Goal: Find specific page/section

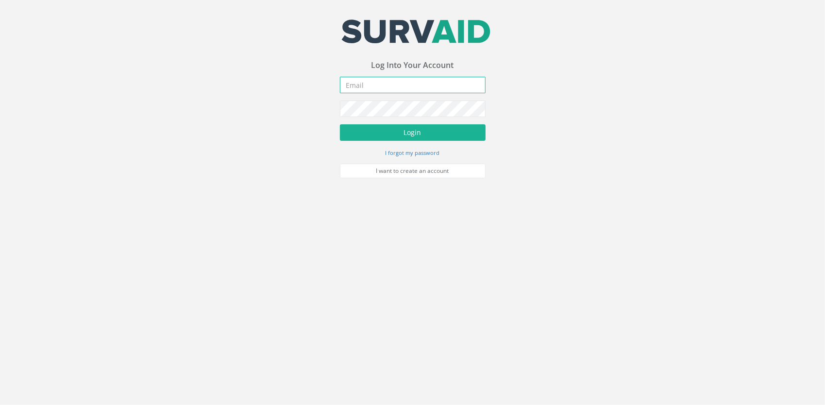
click at [410, 87] on input "email" at bounding box center [413, 85] width 146 height 17
type input "[PERSON_NAME][EMAIL_ADDRESS][DOMAIN_NAME]"
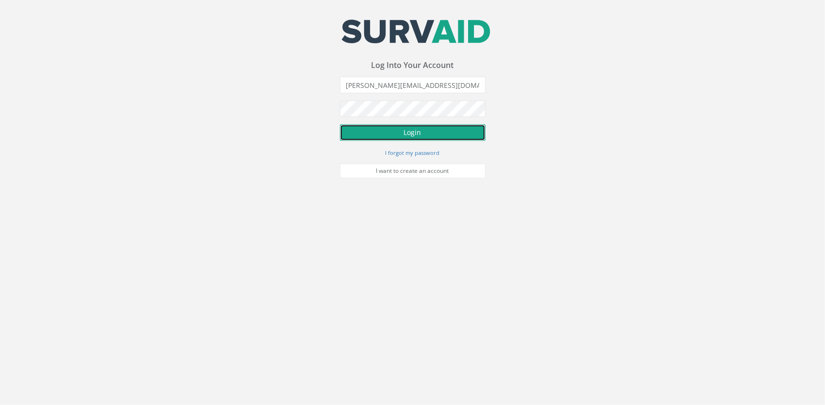
click at [408, 129] on button "Login" at bounding box center [413, 132] width 146 height 17
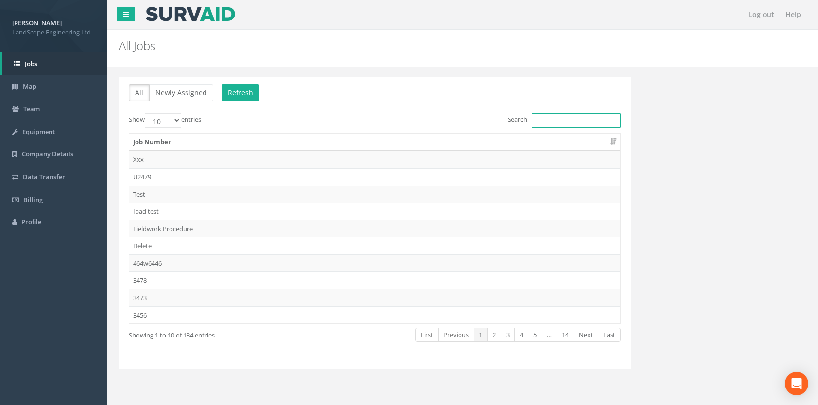
click at [551, 119] on input "Search:" at bounding box center [576, 120] width 89 height 15
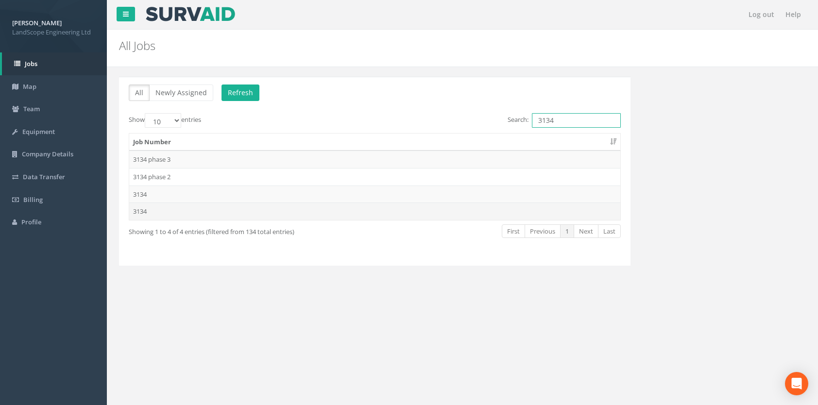
type input "3134"
click at [141, 212] on td "3134" at bounding box center [374, 211] width 491 height 17
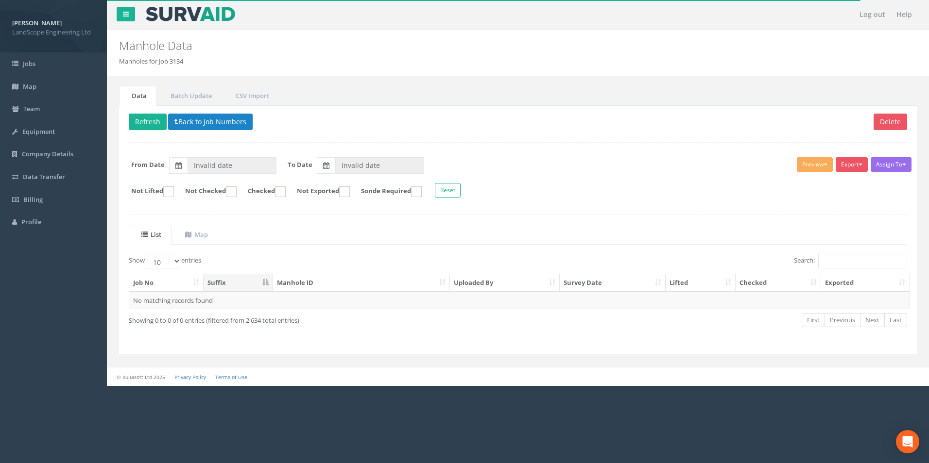
type input "[DATE]"
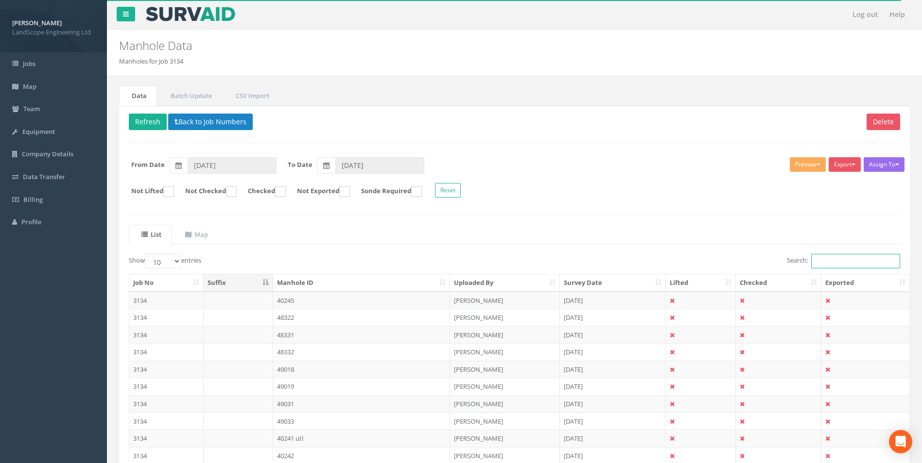
click at [825, 260] on input "Search:" at bounding box center [855, 261] width 89 height 15
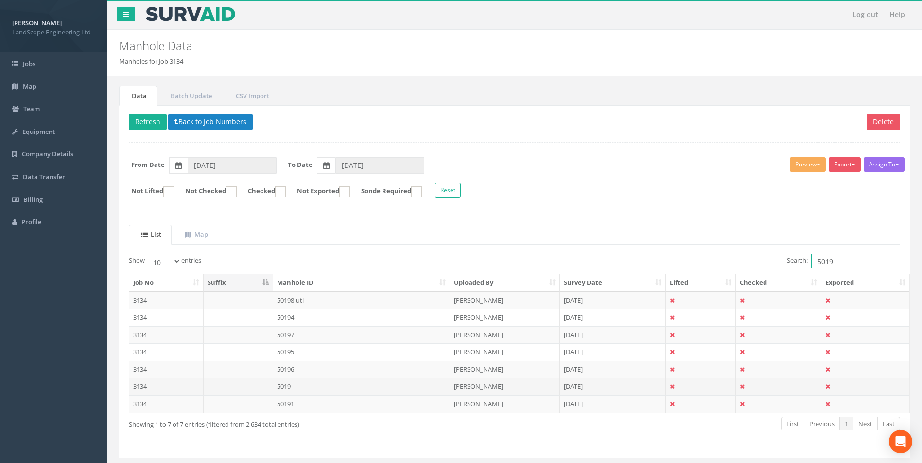
type input "5019"
click at [284, 385] on td "5019" at bounding box center [361, 386] width 177 height 17
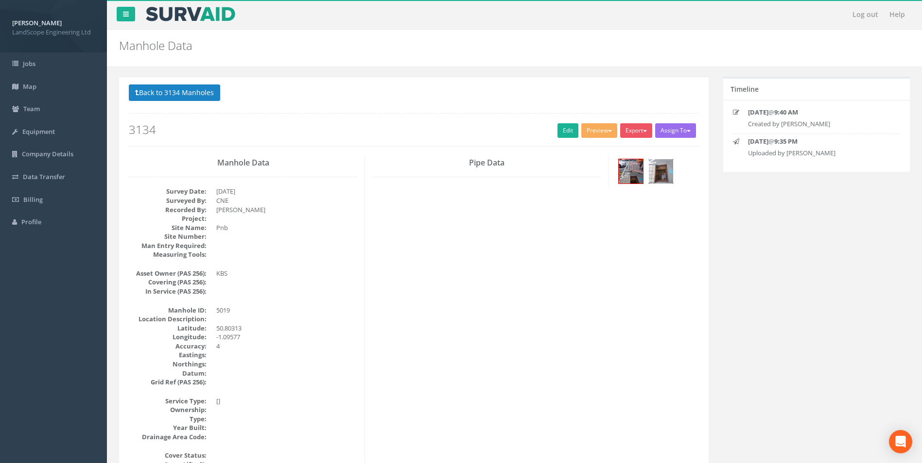
click at [664, 175] on img at bounding box center [661, 171] width 24 height 24
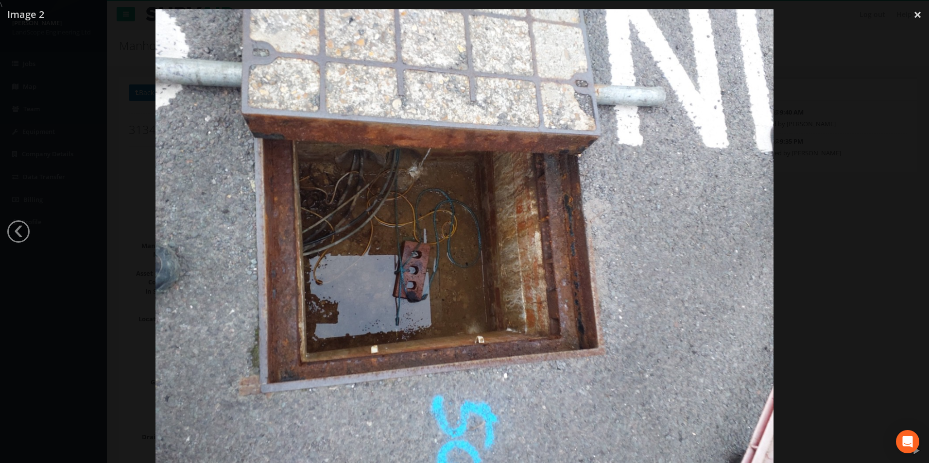
click at [825, 206] on div at bounding box center [464, 240] width 929 height 463
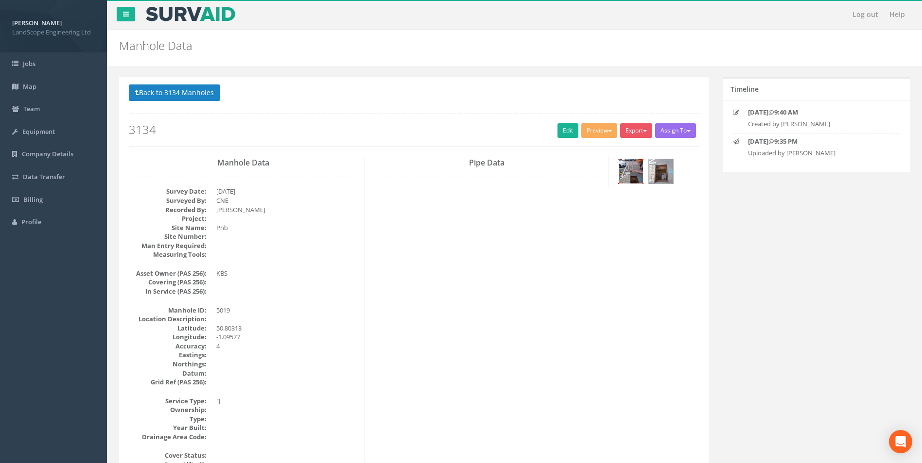
click at [635, 173] on img at bounding box center [630, 171] width 24 height 24
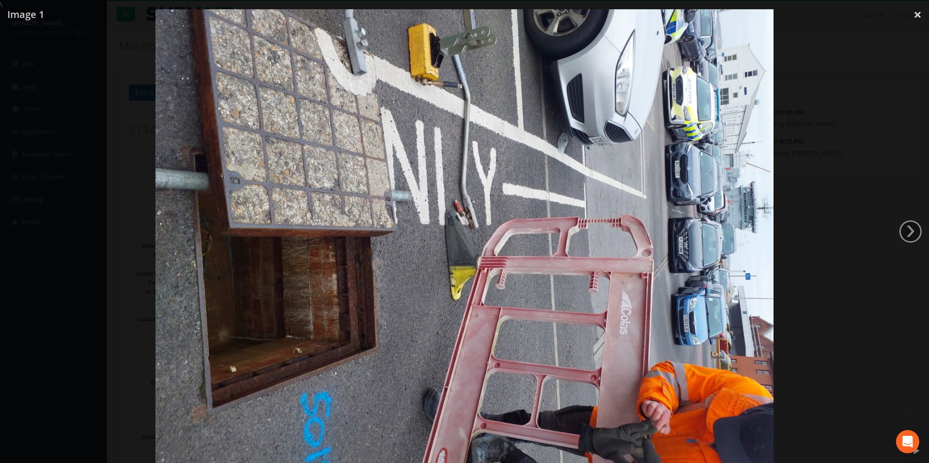
click at [820, 224] on div at bounding box center [464, 240] width 929 height 463
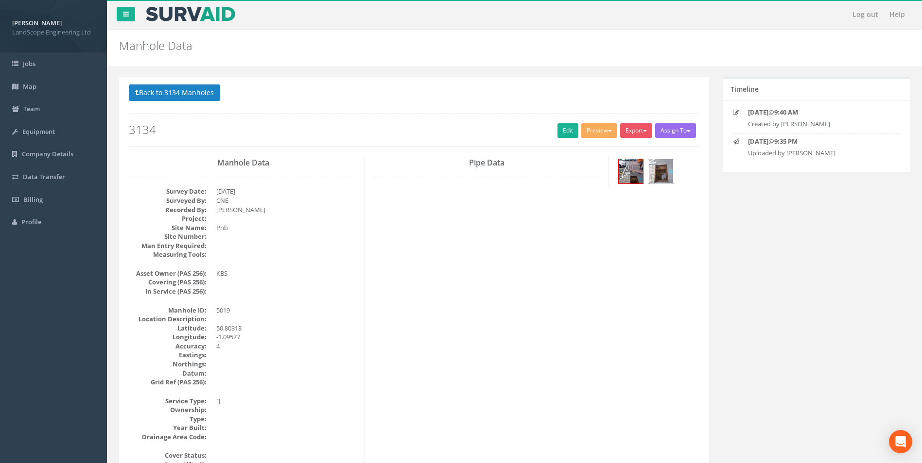
click at [657, 173] on img at bounding box center [661, 171] width 24 height 24
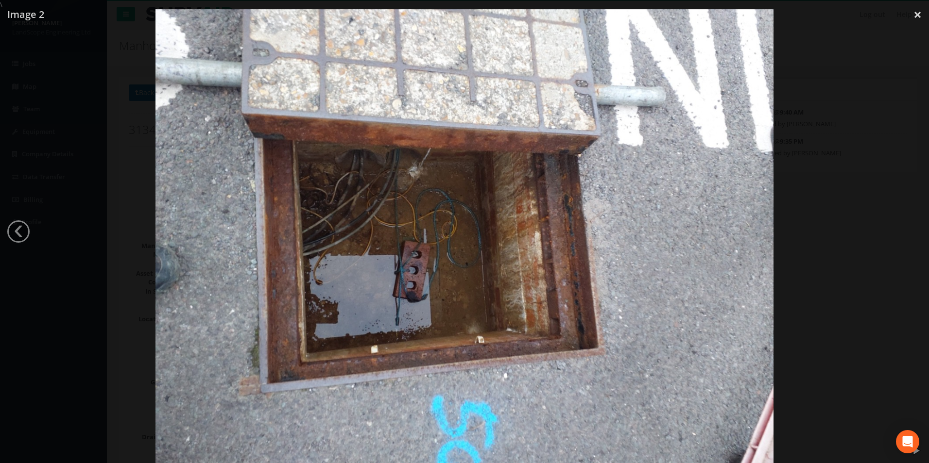
click at [817, 226] on div at bounding box center [464, 240] width 929 height 463
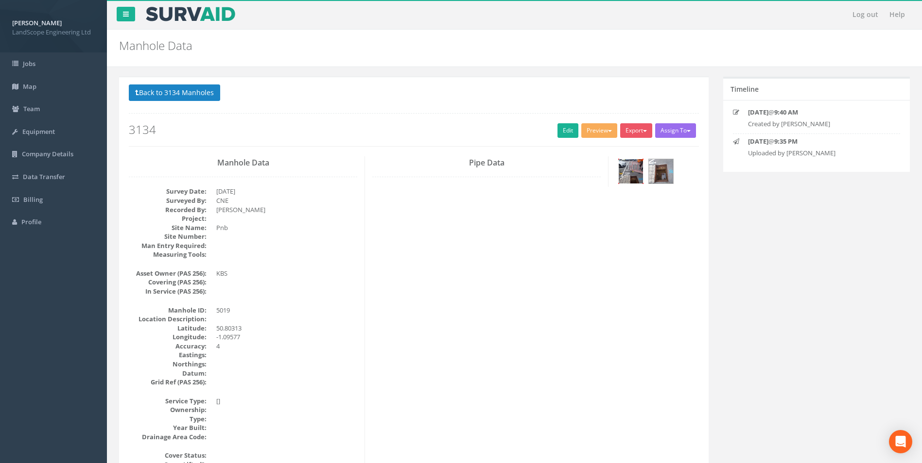
click at [628, 171] on img at bounding box center [630, 171] width 24 height 24
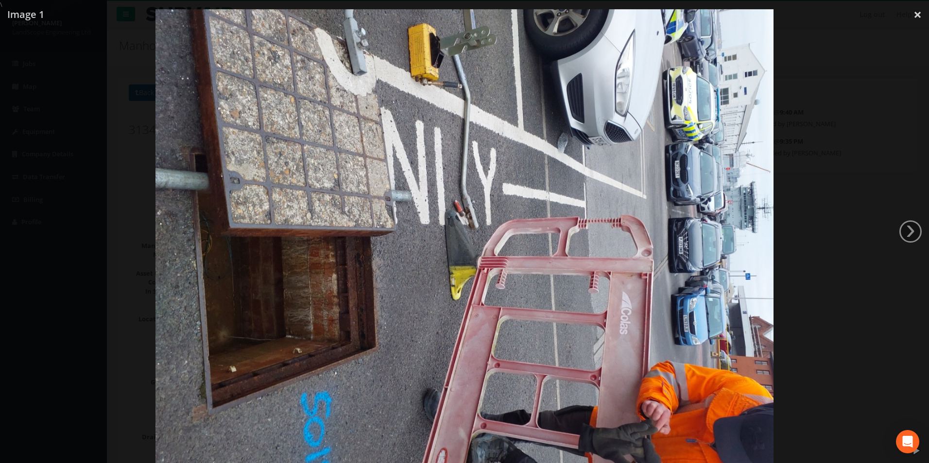
click at [825, 288] on div at bounding box center [464, 240] width 929 height 463
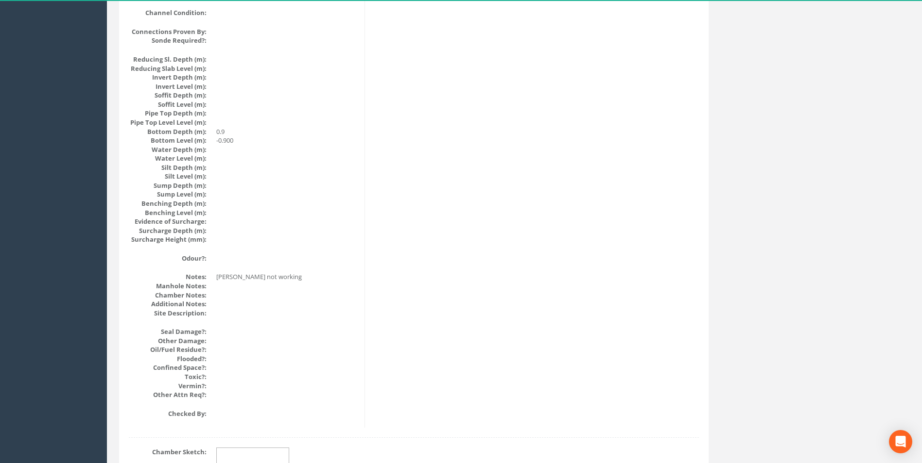
scroll to position [1035, 0]
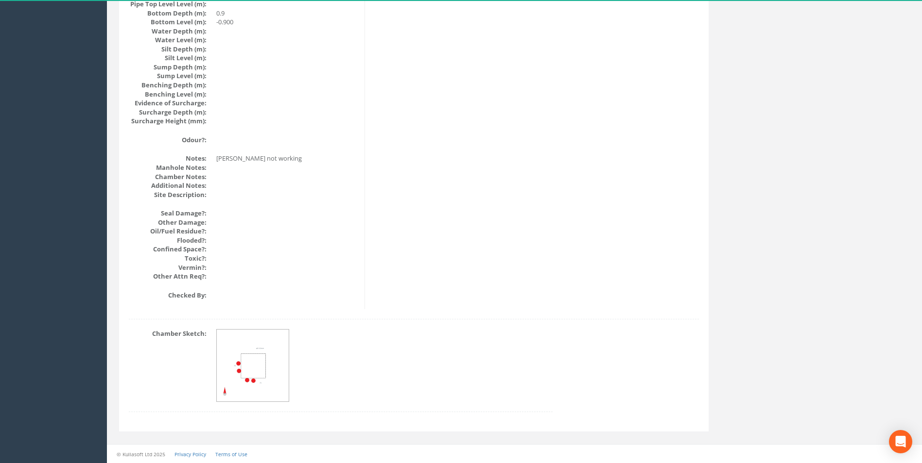
click at [269, 360] on img at bounding box center [253, 366] width 73 height 73
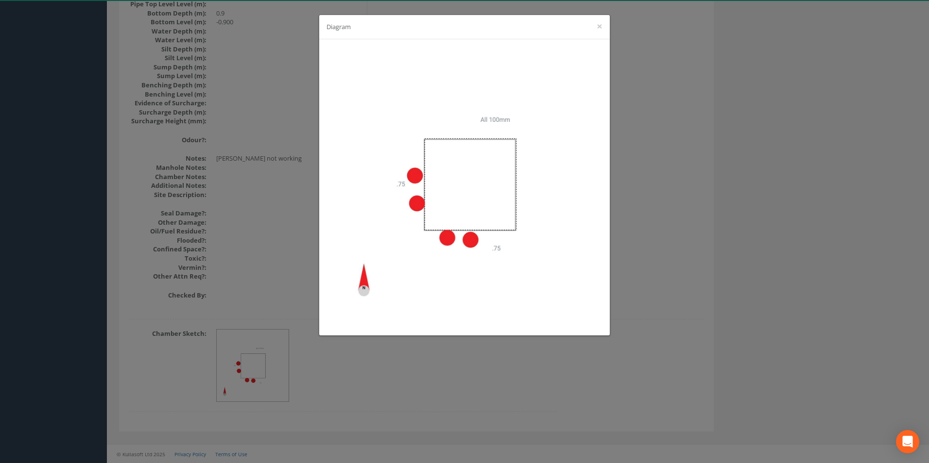
click at [687, 260] on div "Diagram ×" at bounding box center [464, 231] width 929 height 463
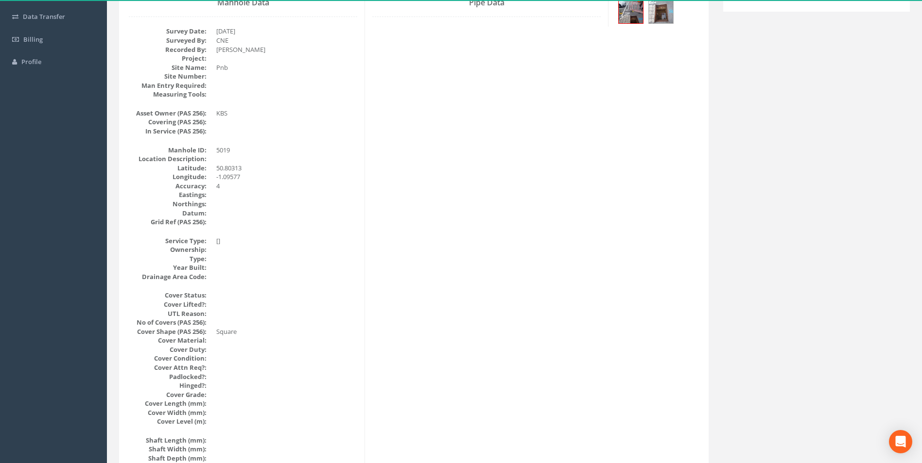
scroll to position [0, 0]
